Goal: Task Accomplishment & Management: Complete application form

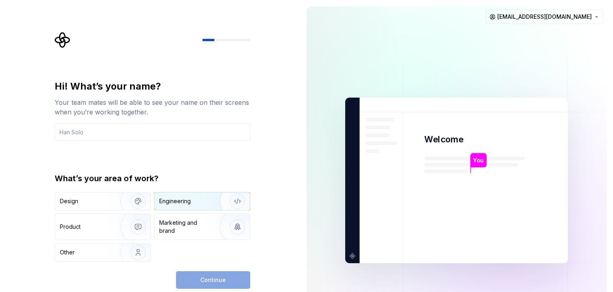
click at [197, 203] on div "Engineering" at bounding box center [202, 201] width 95 height 18
drag, startPoint x: 95, startPoint y: 127, endPoint x: 109, endPoint y: 135, distance: 16.4
click at [96, 129] on input "text" at bounding box center [153, 132] width 196 height 18
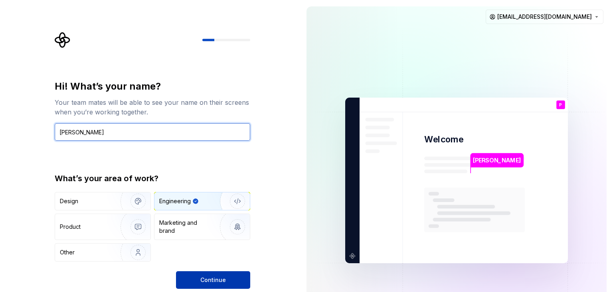
type input "Prabhakar Thakur"
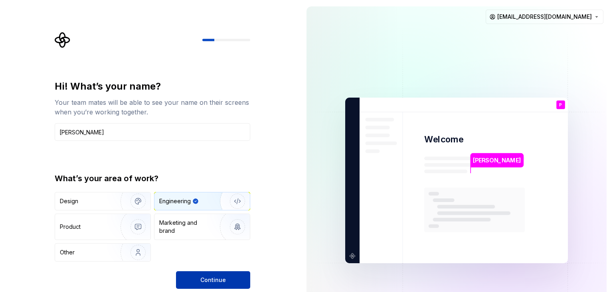
drag, startPoint x: 217, startPoint y: 282, endPoint x: 209, endPoint y: 285, distance: 9.0
click at [216, 282] on span "Continue" at bounding box center [214, 280] width 26 height 8
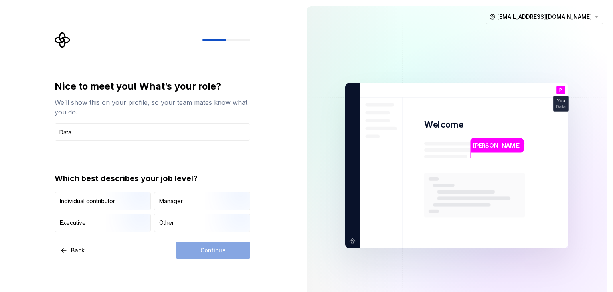
type input "Data Analyst"
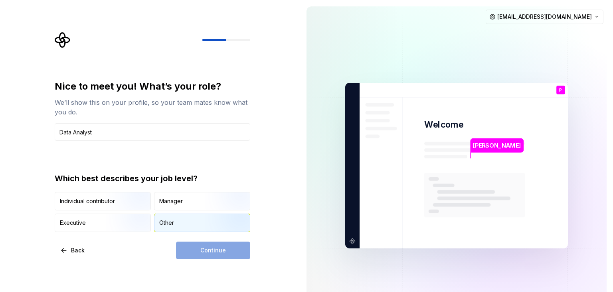
click at [165, 220] on div "Other" at bounding box center [166, 222] width 15 height 8
click at [204, 249] on span "Continue" at bounding box center [214, 250] width 26 height 8
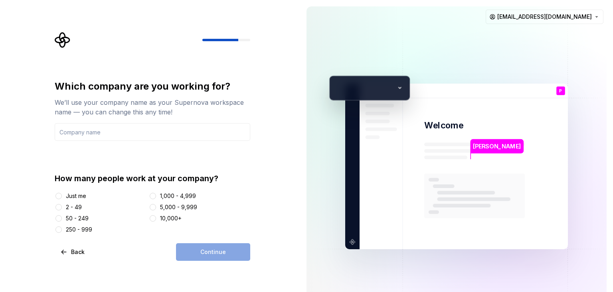
click at [65, 196] on div "Just me" at bounding box center [100, 196] width 91 height 8
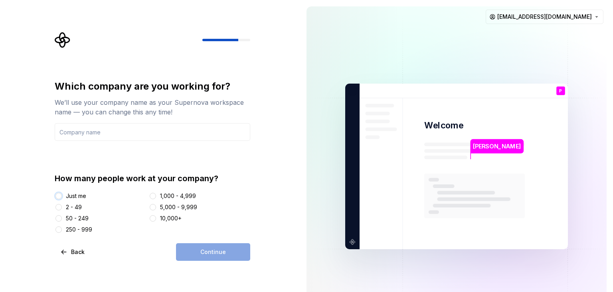
click at [60, 195] on button "Just me" at bounding box center [59, 196] width 6 height 6
click at [208, 250] on div "Continue" at bounding box center [213, 252] width 74 height 18
click at [213, 246] on div "Continue" at bounding box center [213, 252] width 74 height 18
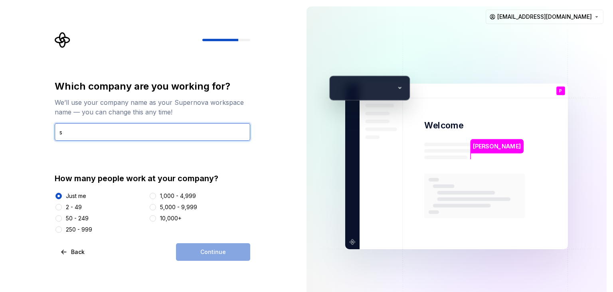
click at [161, 135] on input "s" at bounding box center [153, 132] width 196 height 18
type input "self"
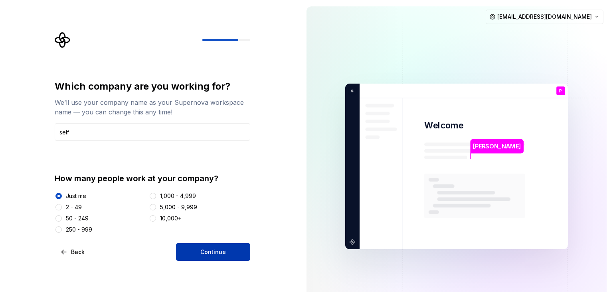
click at [228, 254] on button "Continue" at bounding box center [213, 252] width 74 height 18
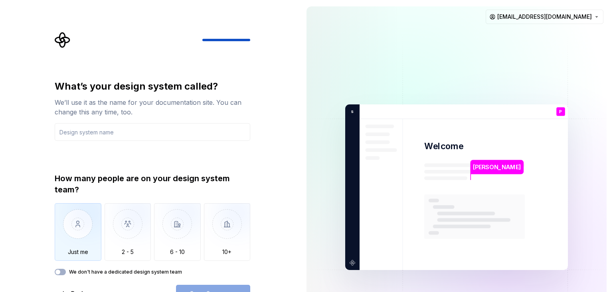
click at [82, 234] on img "button" at bounding box center [78, 230] width 47 height 54
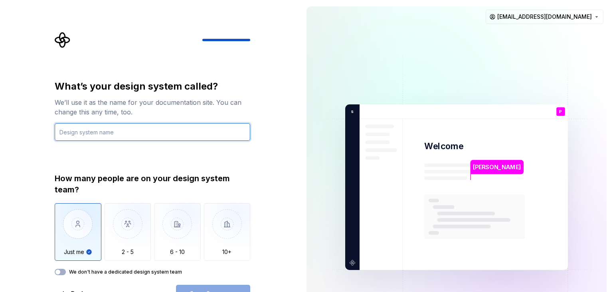
click at [175, 135] on input "text" at bounding box center [153, 132] width 196 height 18
type input "me"
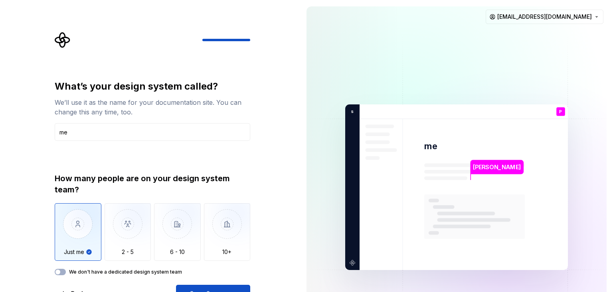
click at [220, 288] on div "Open Supernova" at bounding box center [213, 293] width 74 height 18
click at [62, 270] on button "We don't have a dedicated design system team" at bounding box center [60, 271] width 11 height 6
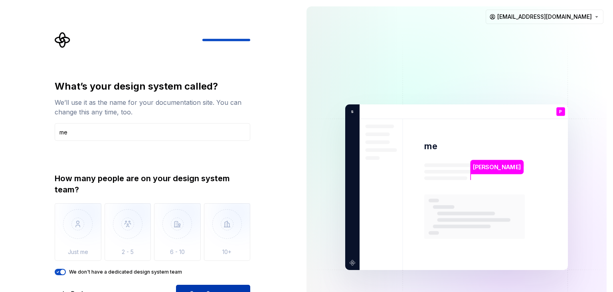
click at [204, 288] on button "Open Supernova" at bounding box center [213, 293] width 74 height 18
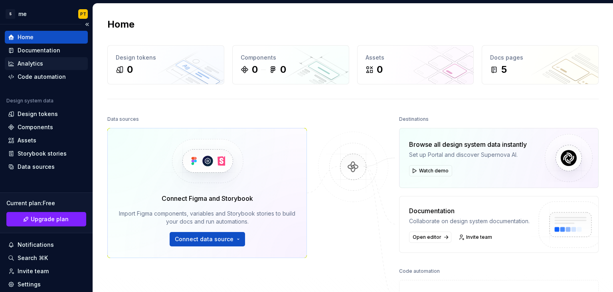
click at [36, 60] on div "Analytics" at bounding box center [31, 64] width 26 height 8
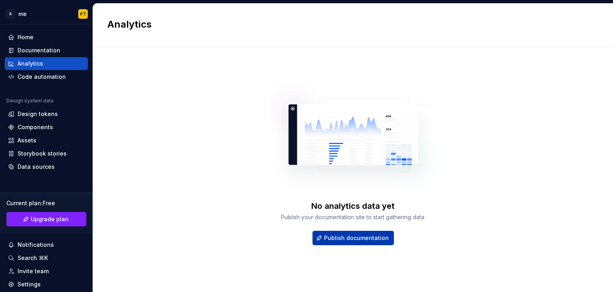
drag, startPoint x: 361, startPoint y: 234, endPoint x: 363, endPoint y: 238, distance: 5.1
click at [363, 238] on span "Publish documentation" at bounding box center [356, 238] width 65 height 8
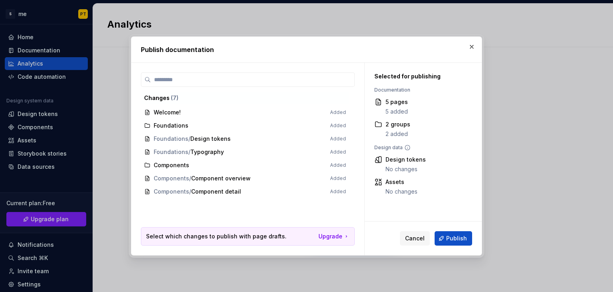
click at [470, 51] on button "button" at bounding box center [472, 46] width 11 height 11
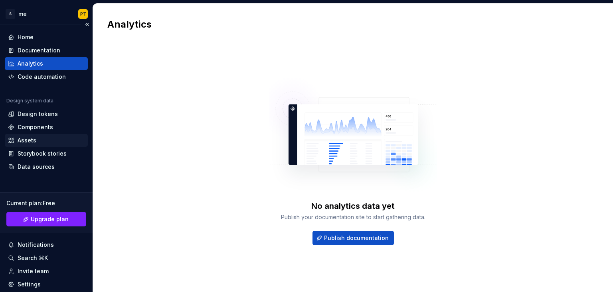
click at [37, 141] on div "Assets" at bounding box center [46, 140] width 77 height 8
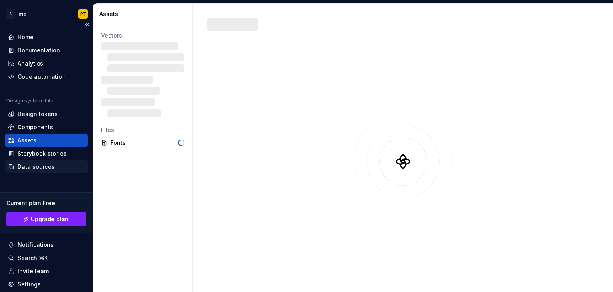
click at [33, 167] on div "Data sources" at bounding box center [36, 167] width 37 height 8
